Goal: Information Seeking & Learning: Learn about a topic

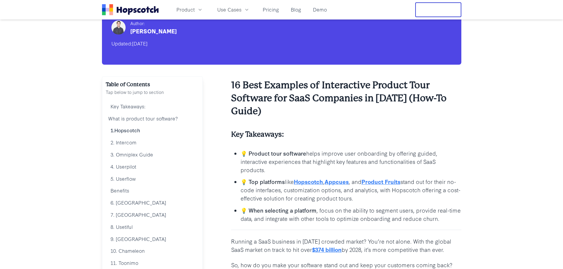
scroll to position [59, 0]
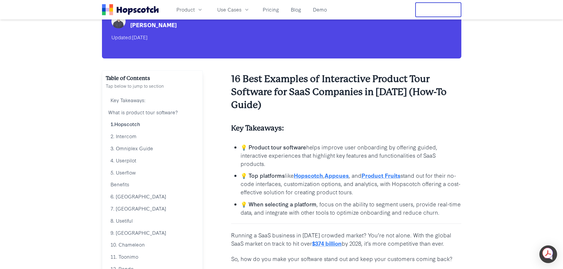
click at [308, 175] on link "Hopscotch" at bounding box center [308, 175] width 29 height 8
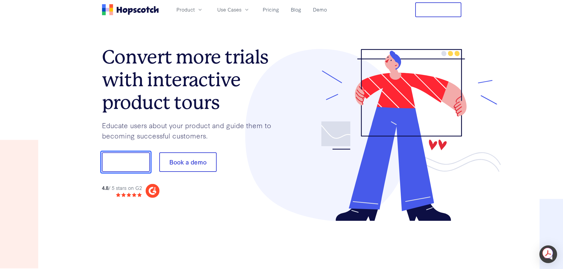
click at [126, 159] on button "Show me!" at bounding box center [126, 161] width 48 height 19
click at [190, 9] on span "Product" at bounding box center [185, 9] width 18 height 7
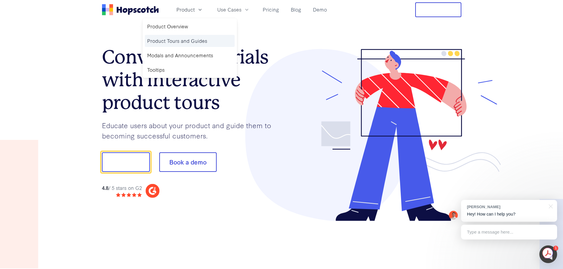
click at [169, 41] on link "Product Tours and Guides" at bounding box center [190, 41] width 90 height 12
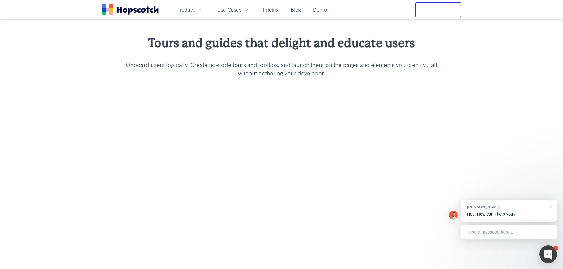
scroll to position [473, 0]
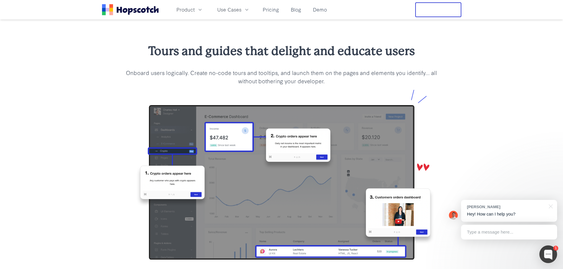
click at [438, 124] on img at bounding box center [281, 177] width 321 height 184
click at [225, 136] on img at bounding box center [281, 177] width 321 height 184
click at [183, 185] on img at bounding box center [281, 177] width 321 height 184
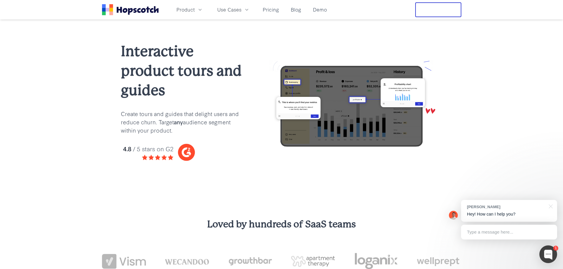
scroll to position [0, 0]
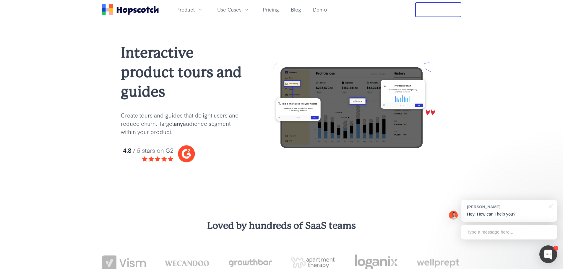
click at [124, 10] on icon "Home" at bounding box center [130, 9] width 57 height 11
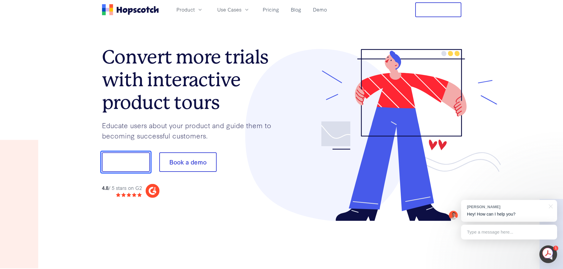
click at [126, 158] on button "Show me!" at bounding box center [126, 161] width 48 height 19
click at [121, 162] on button "Show me!" at bounding box center [126, 161] width 48 height 19
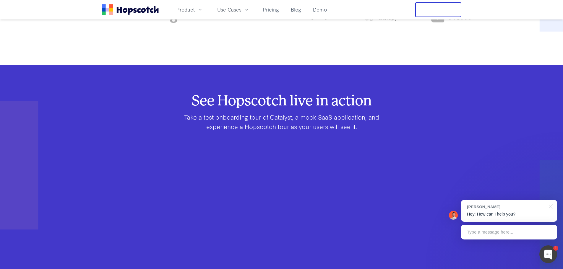
scroll to position [295, 0]
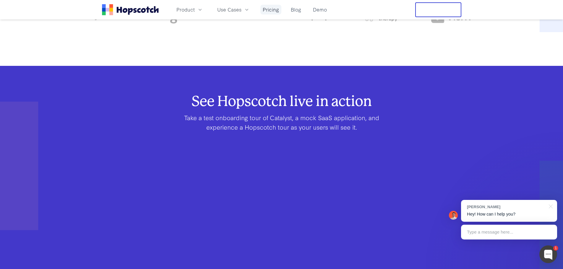
click at [266, 8] on link "Pricing" at bounding box center [270, 10] width 21 height 10
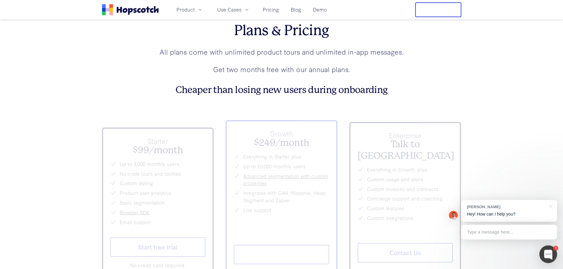
scroll to position [2112, 0]
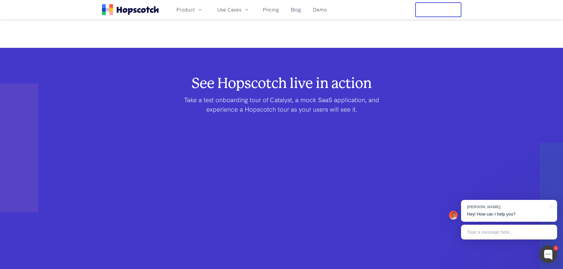
scroll to position [295, 0]
